Goal: Transaction & Acquisition: Purchase product/service

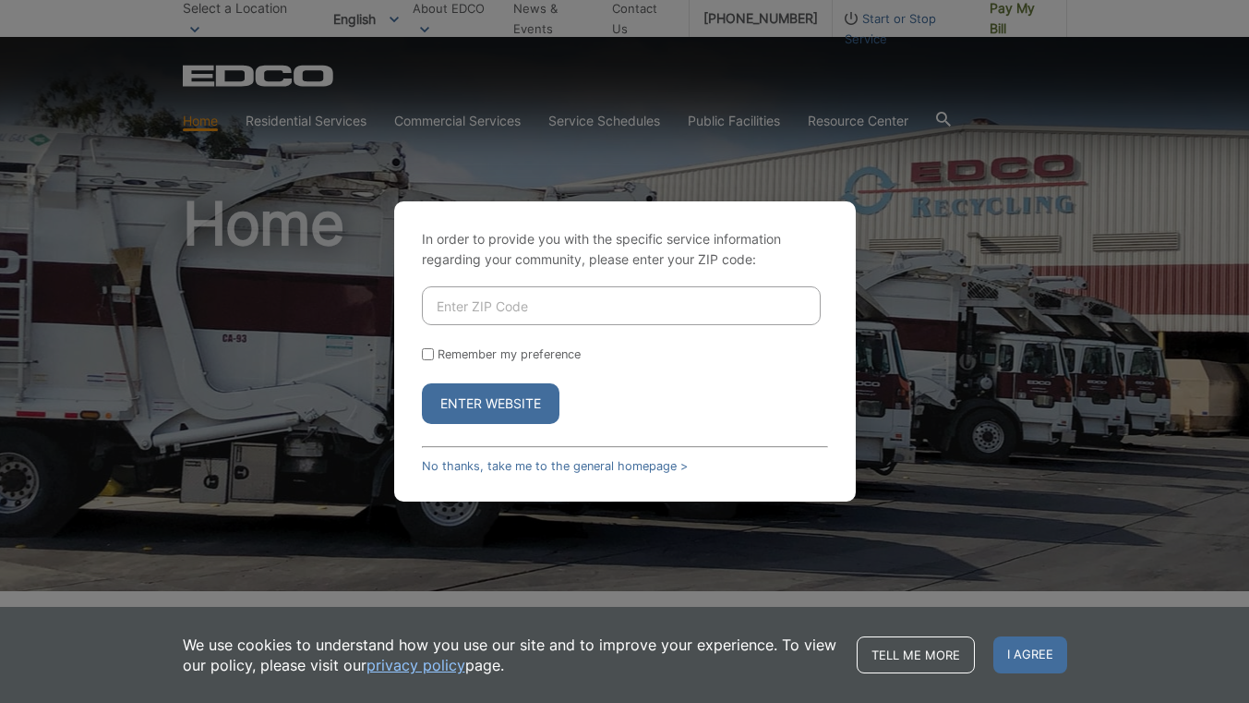
click at [524, 305] on input "Enter ZIP Code" at bounding box center [621, 305] width 399 height 39
click at [529, 302] on input "Enter ZIP Code" at bounding box center [621, 305] width 399 height 39
type input "91977"
click at [491, 421] on button "Enter Website" at bounding box center [491, 403] width 138 height 41
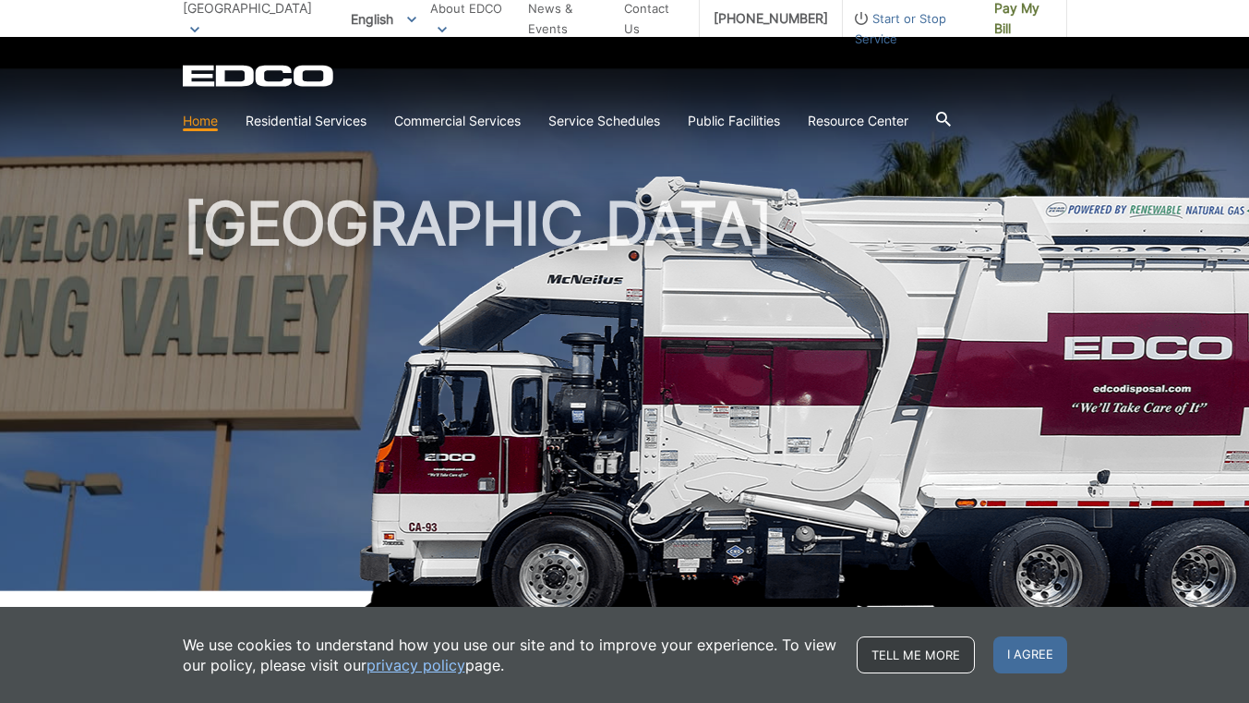
click at [941, 650] on link "Tell me more" at bounding box center [916, 654] width 118 height 37
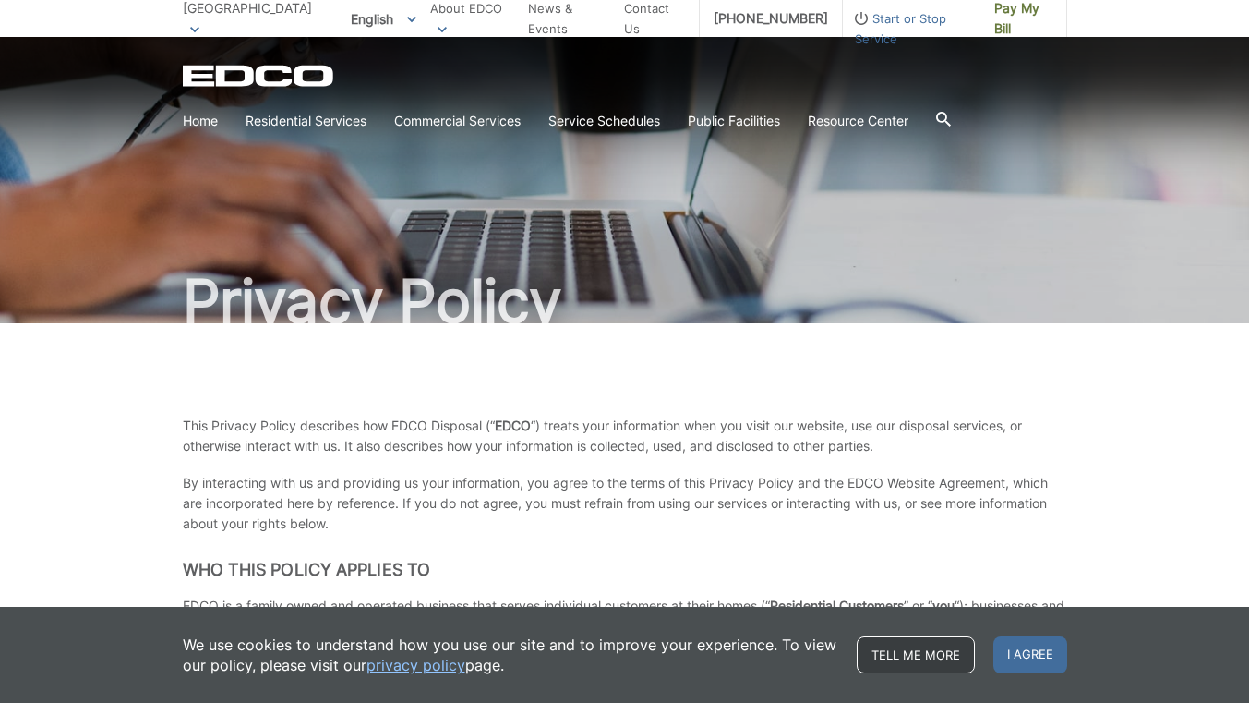
click at [900, 645] on link "Tell me more" at bounding box center [916, 654] width 118 height 37
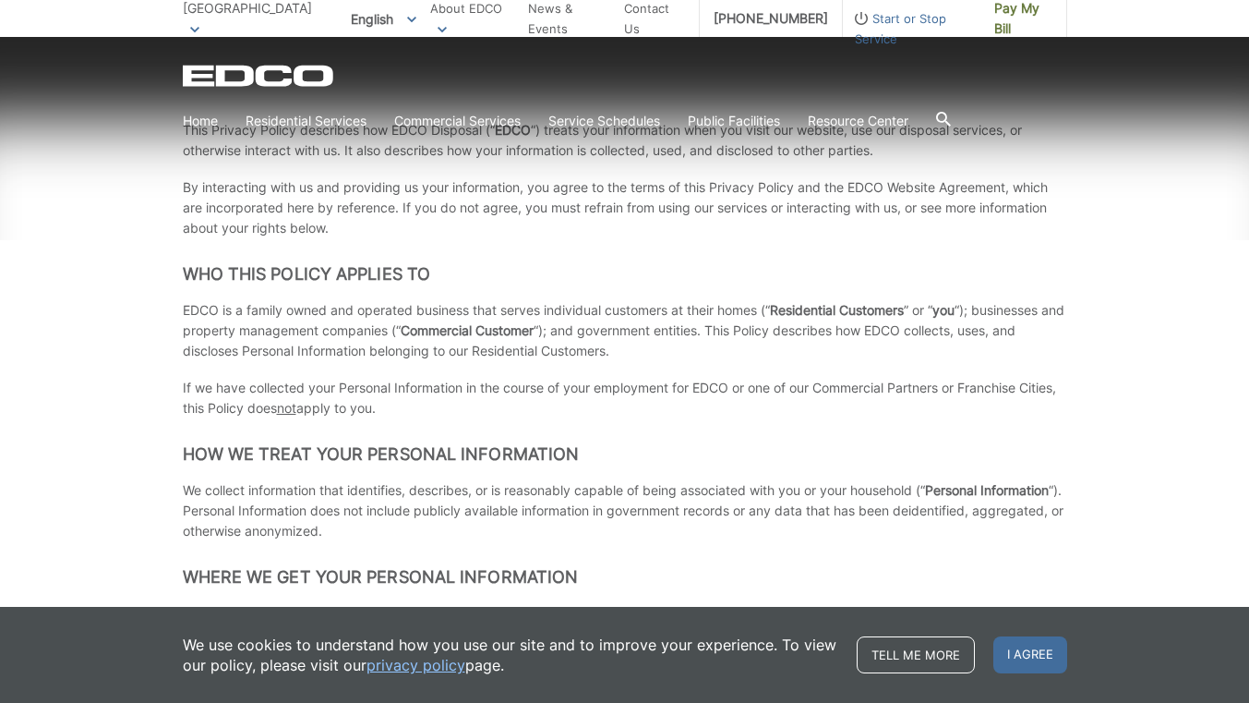
scroll to position [369, 0]
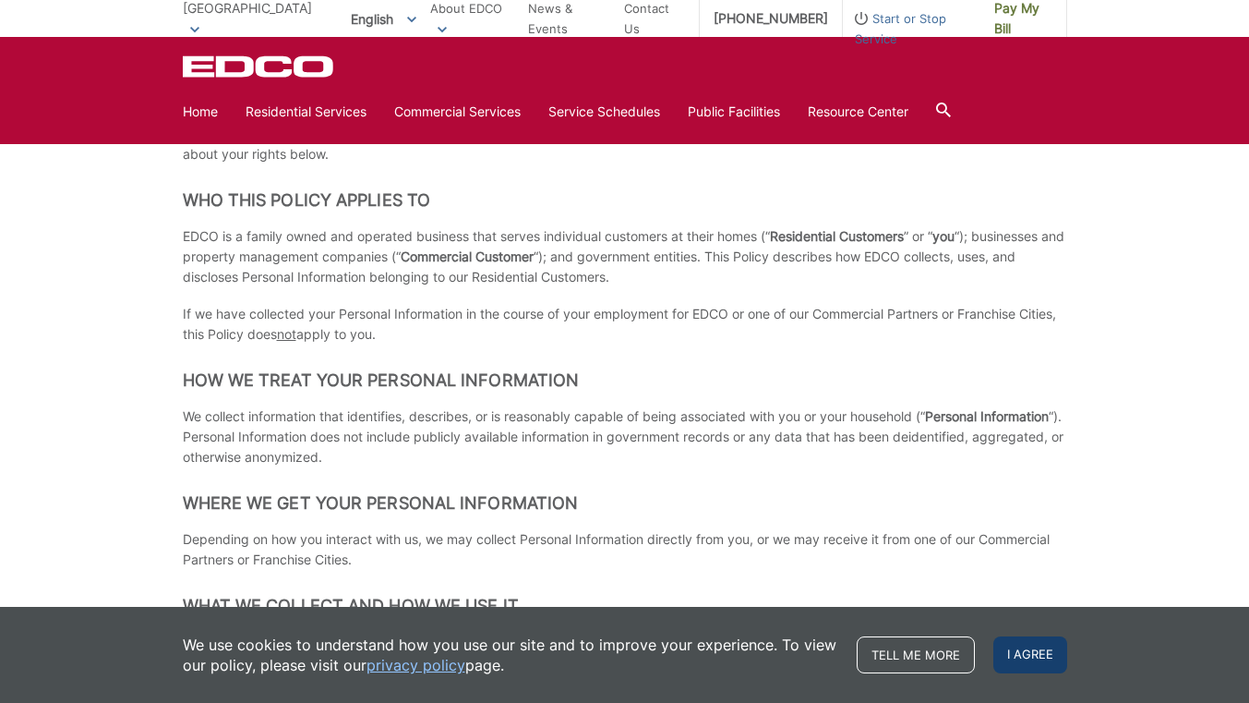
click at [1020, 651] on span "I agree" at bounding box center [1030, 654] width 74 height 37
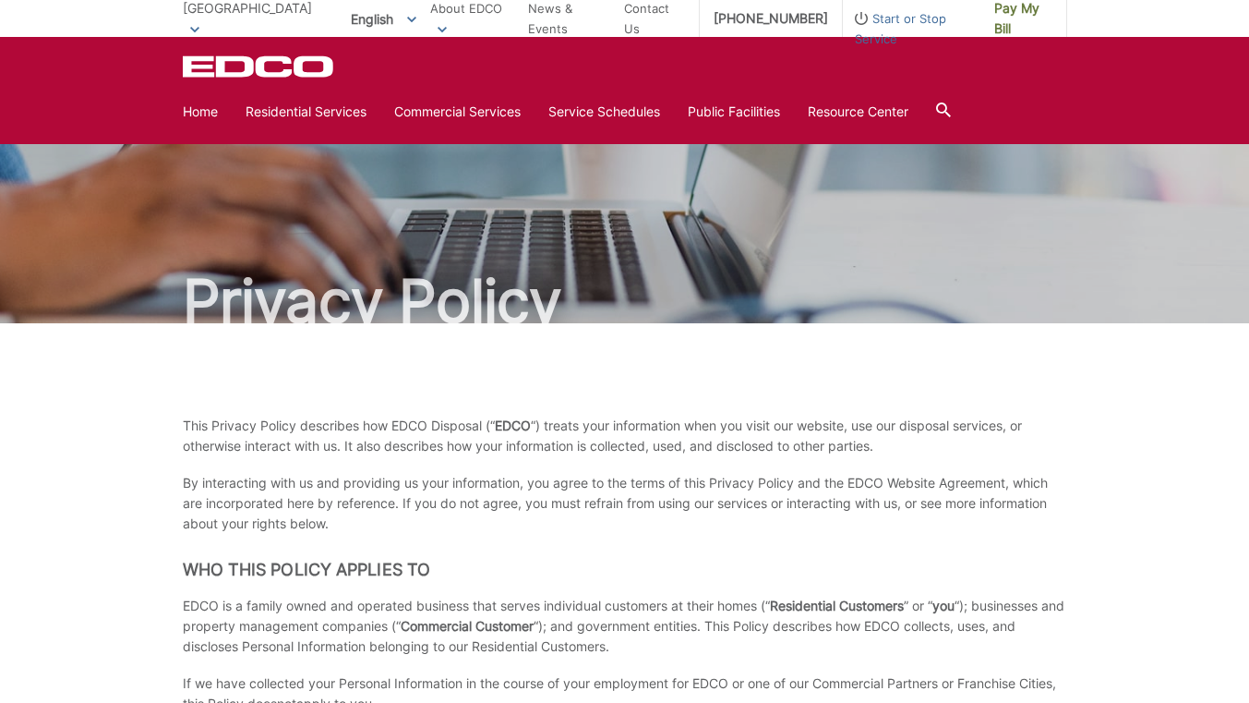
scroll to position [0, 0]
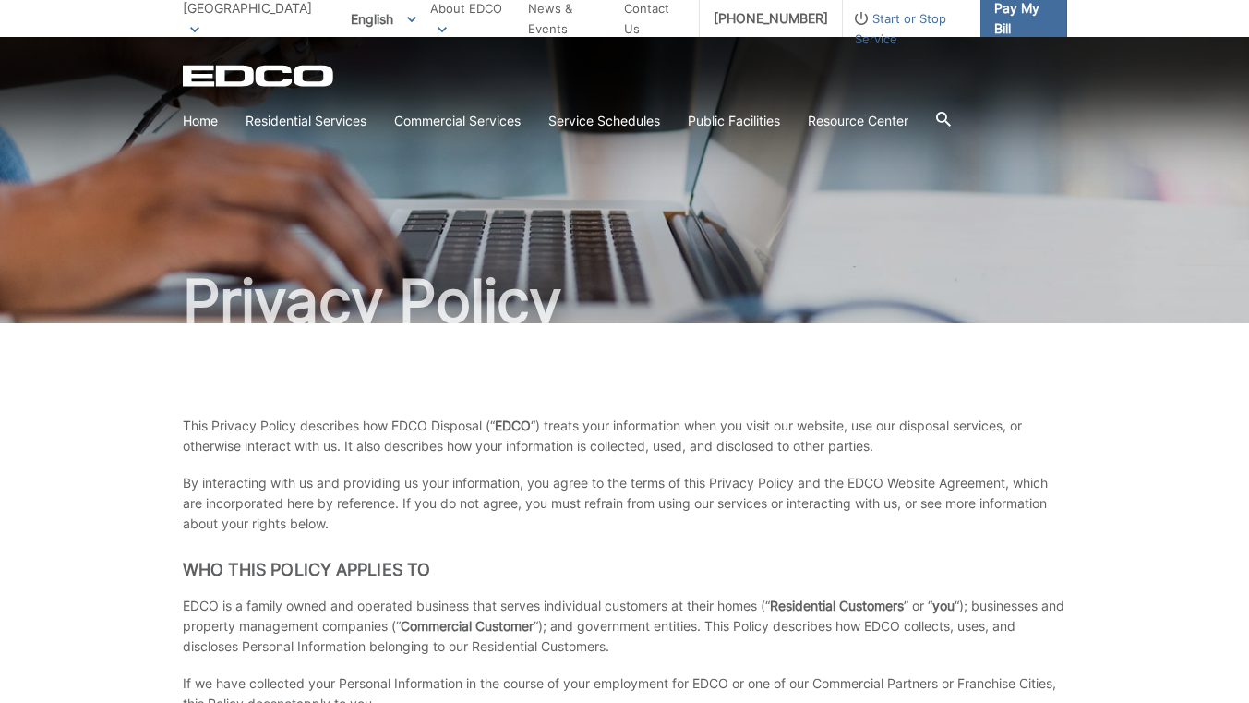
click at [1004, 10] on span "Pay My Bill" at bounding box center [1023, 18] width 58 height 41
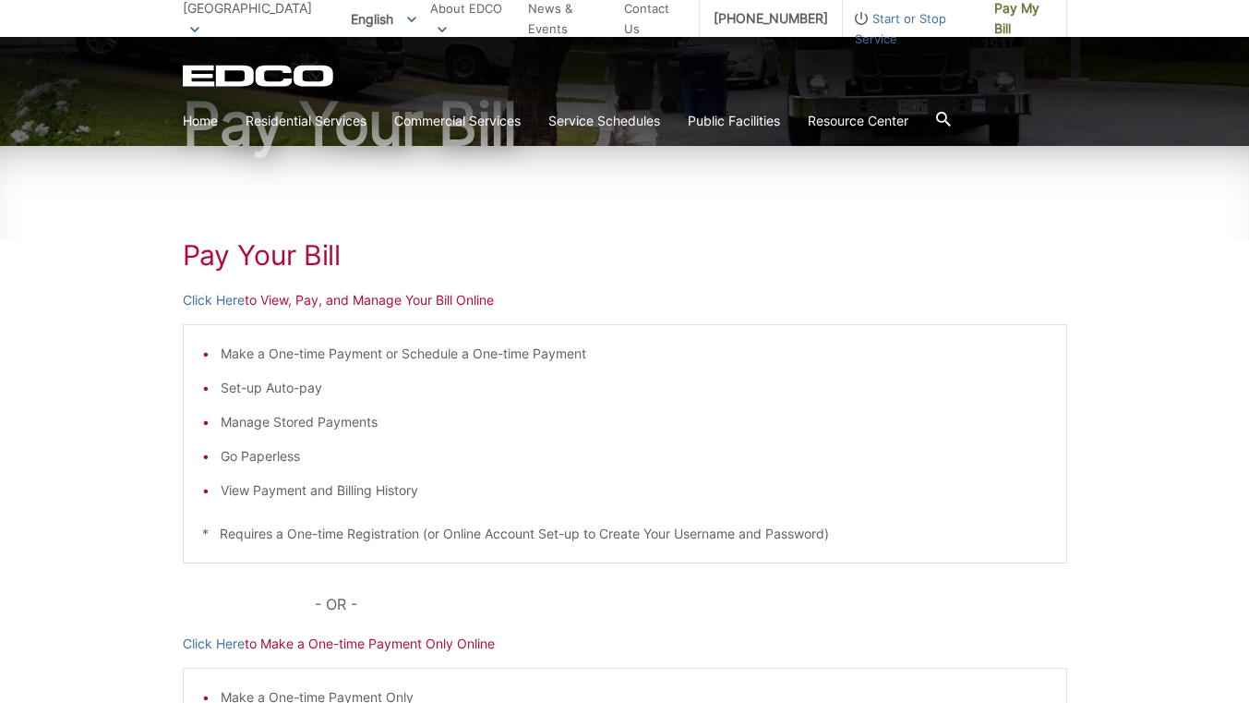
scroll to position [190, 0]
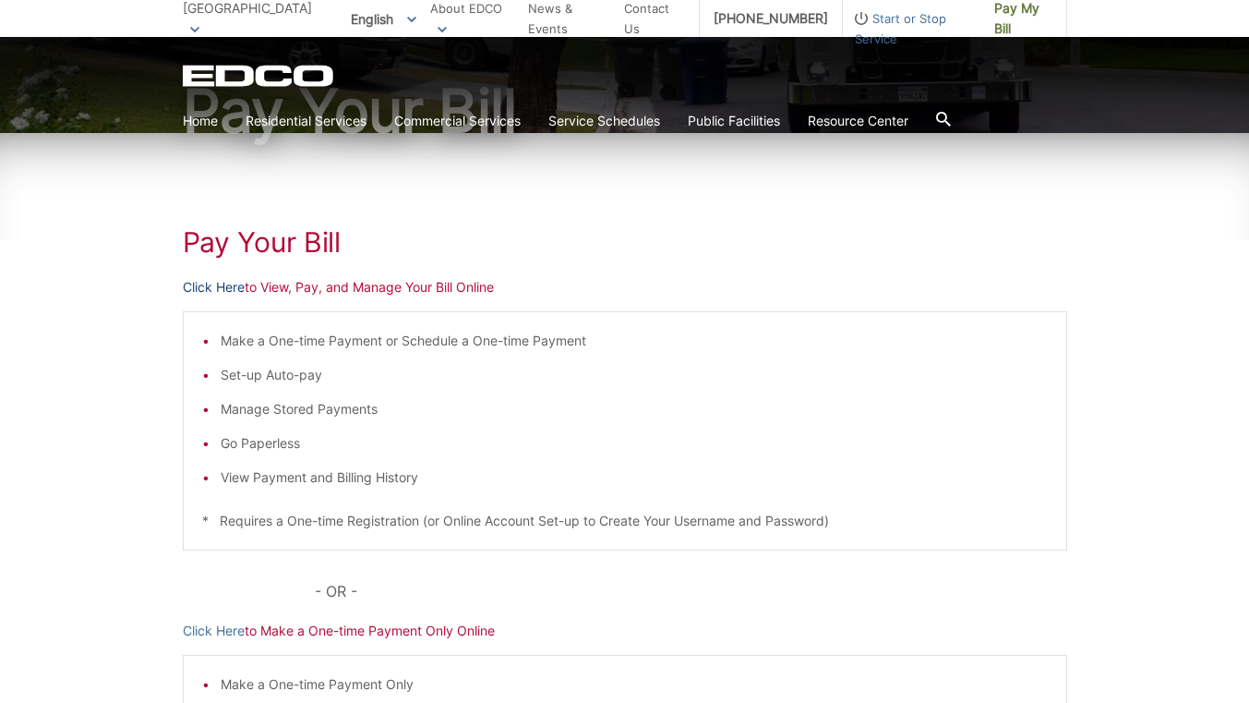
click at [217, 282] on link "Click Here" at bounding box center [214, 287] width 62 height 20
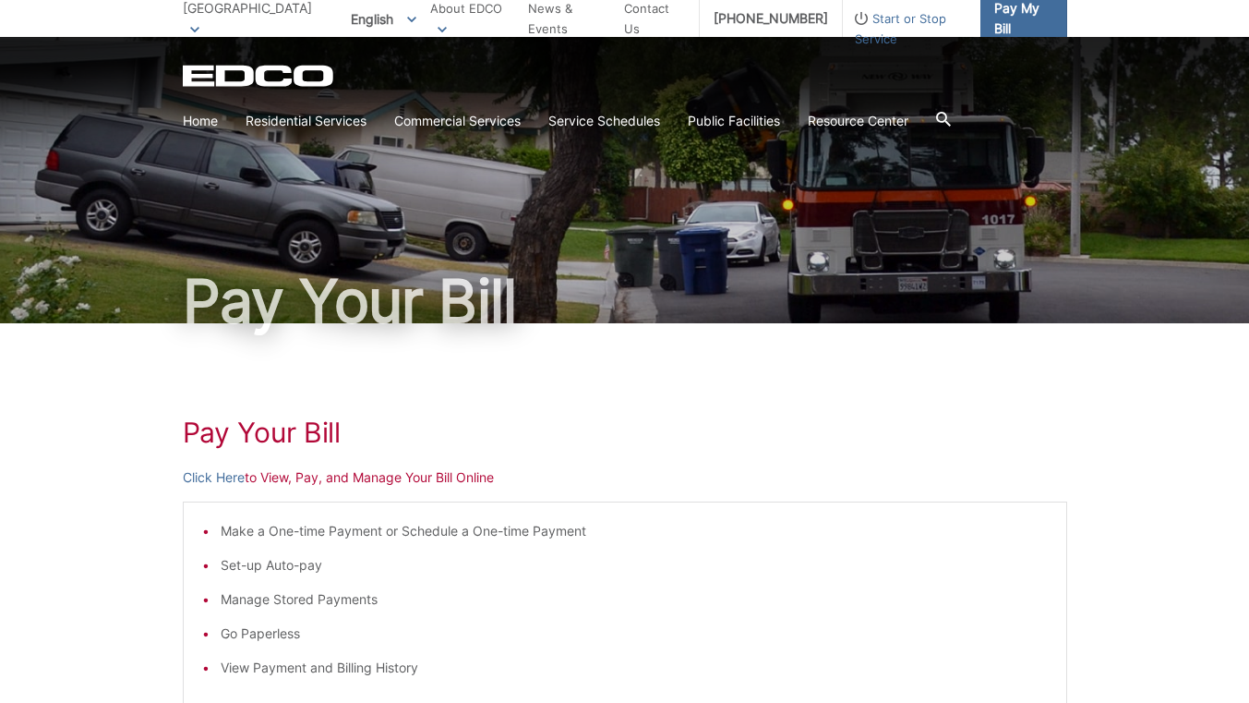
scroll to position [0, 0]
